Goal: Find specific page/section: Find specific page/section

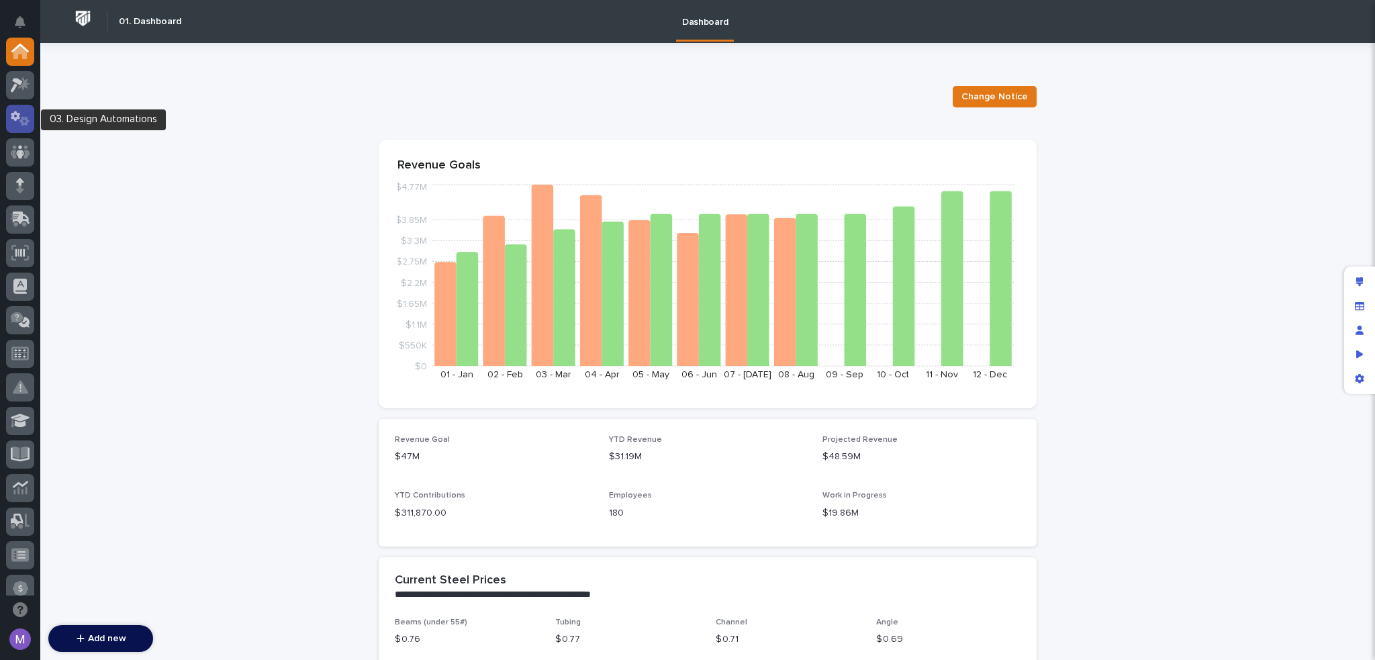
click at [12, 111] on icon at bounding box center [20, 118] width 19 height 15
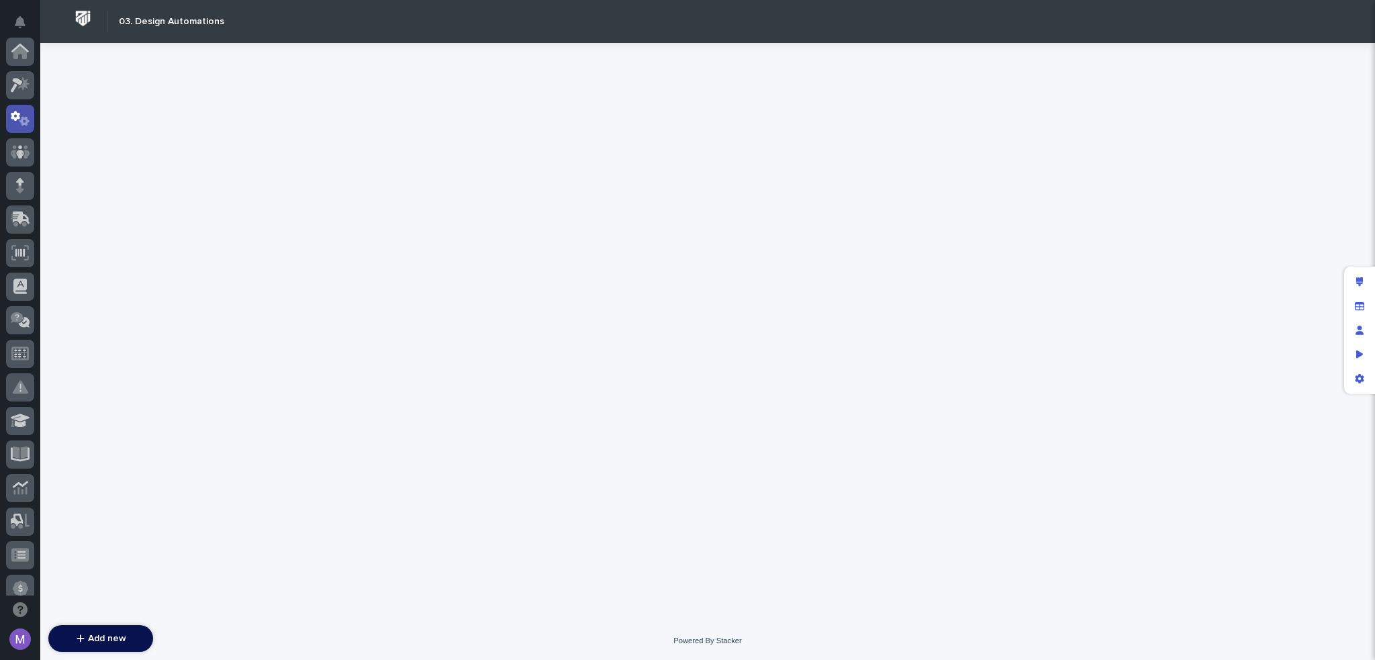
scroll to position [67, 0]
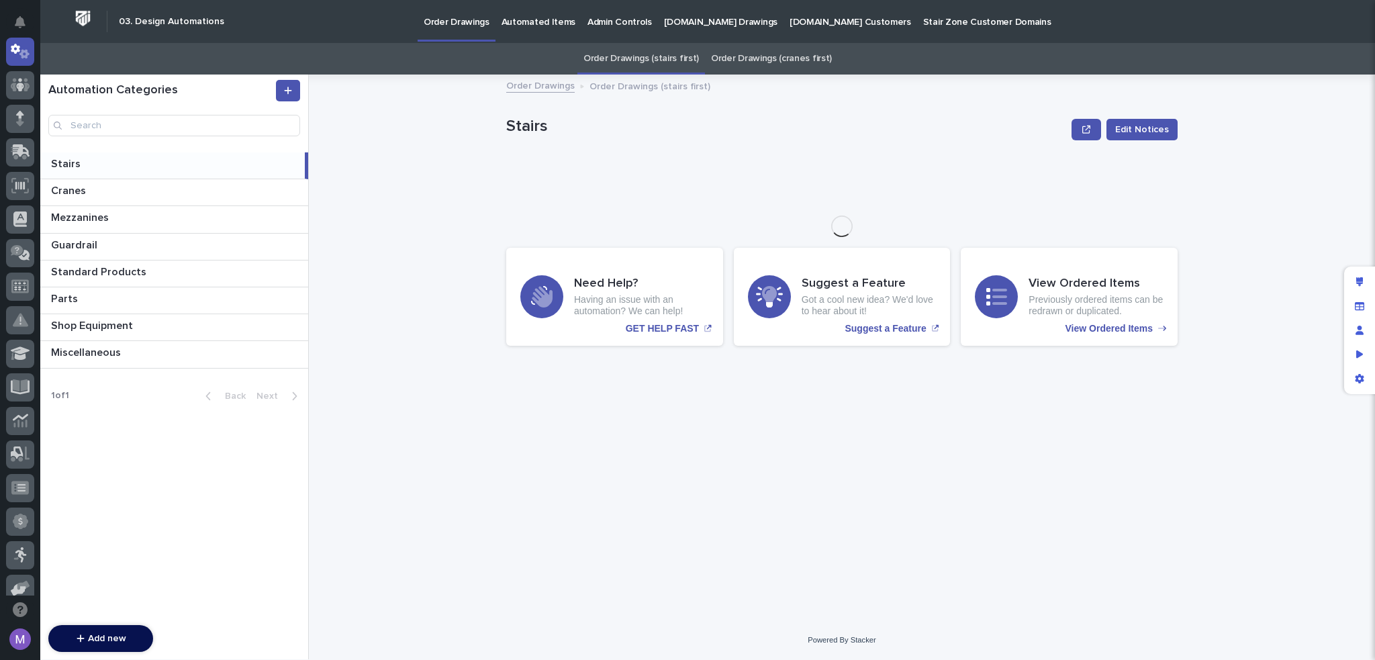
click at [539, 26] on p "Automated Items" at bounding box center [538, 14] width 74 height 28
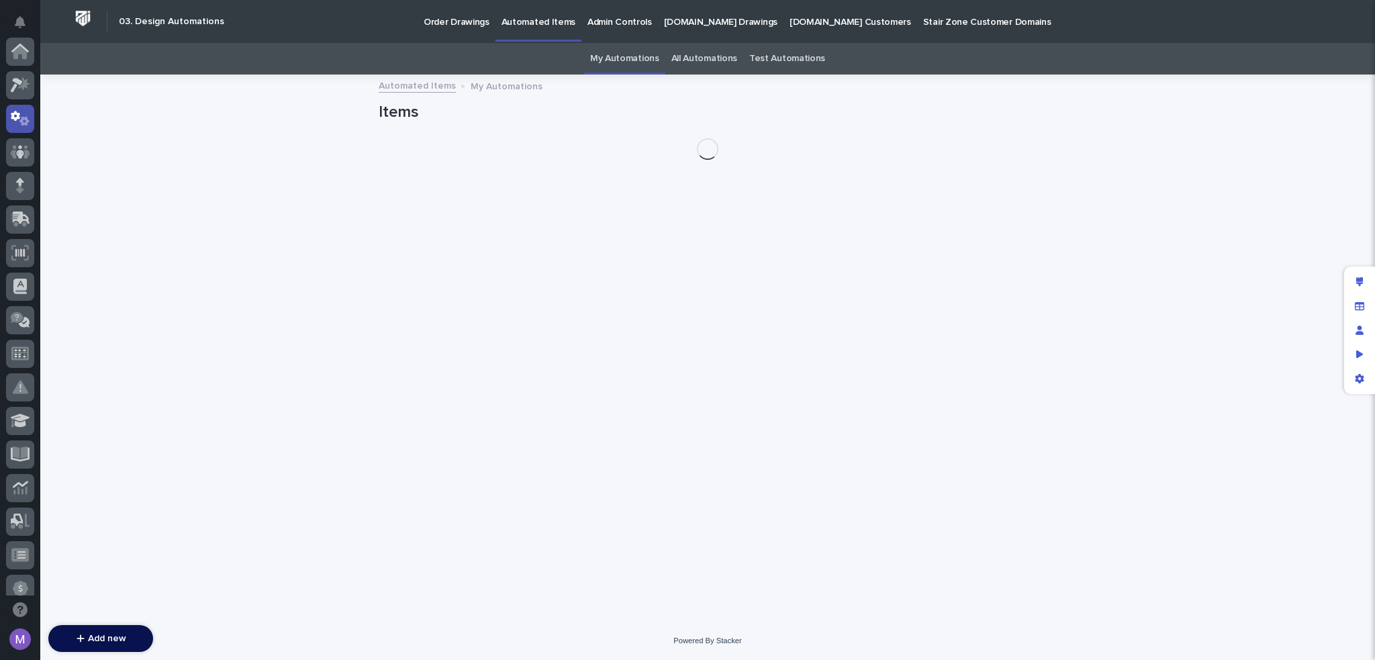
scroll to position [67, 0]
